Goal: Find specific page/section: Find specific page/section

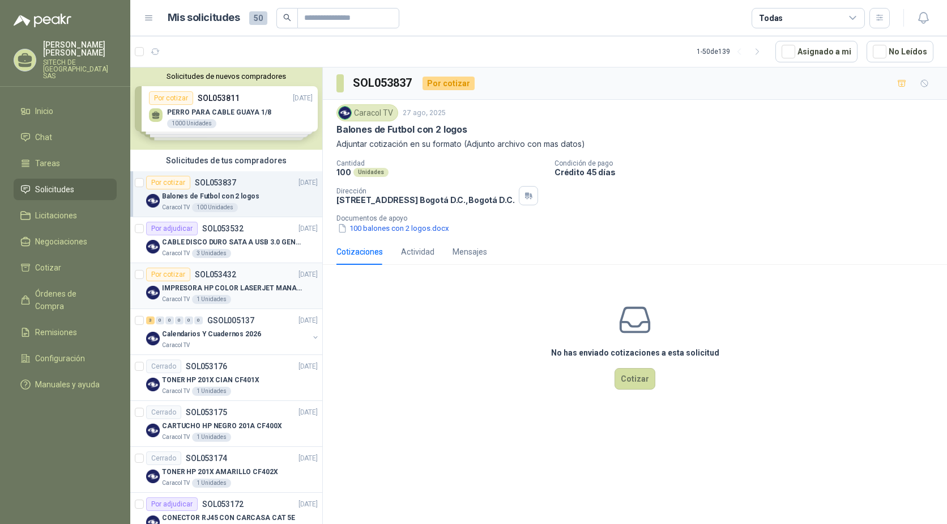
click at [202, 274] on p "SOL053432" at bounding box center [215, 274] width 41 height 8
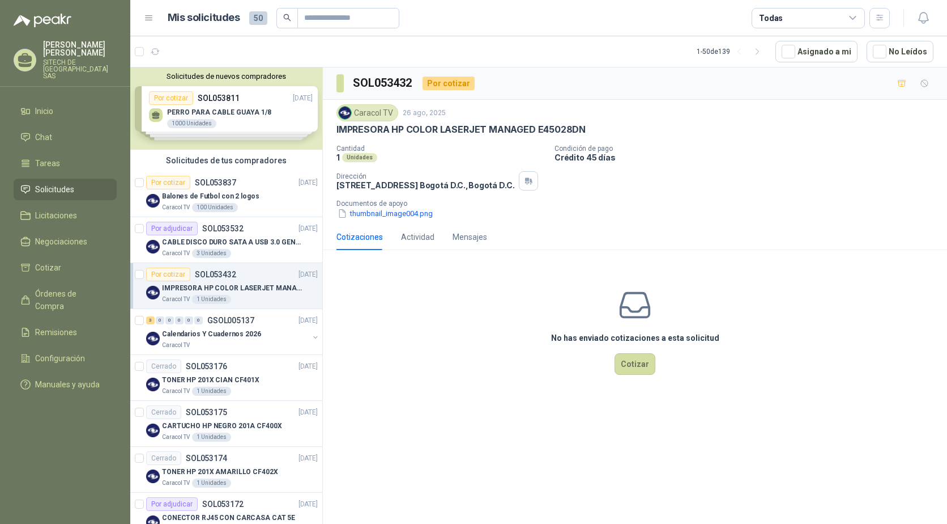
click at [203, 289] on p "IMPRESORA HP COLOR LASERJET MANAGED E45028DN" at bounding box center [232, 288] width 141 height 11
